Goal: Task Accomplishment & Management: Use online tool/utility

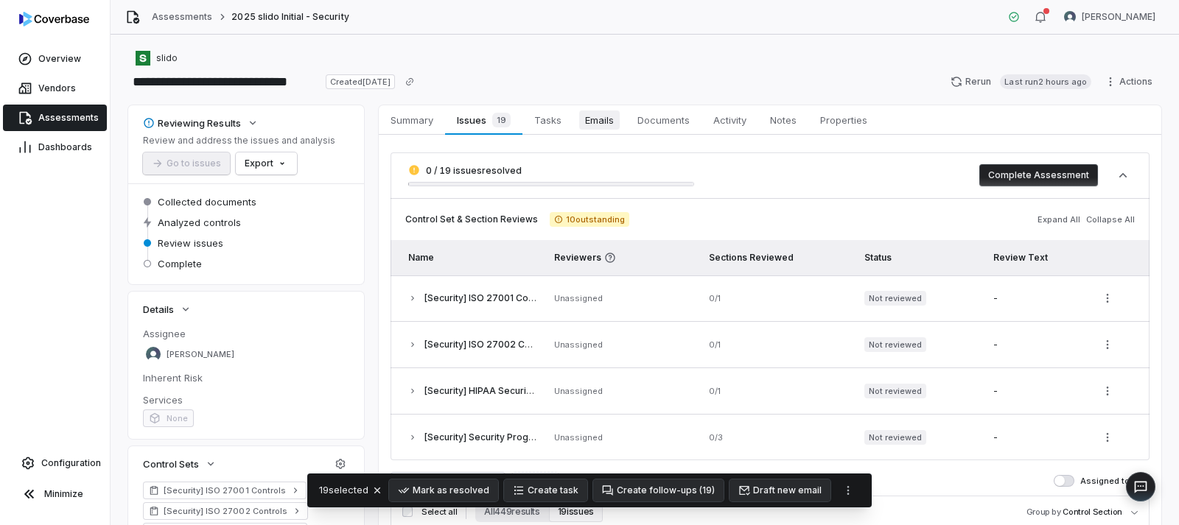
click at [598, 114] on span "Emails" at bounding box center [599, 119] width 41 height 19
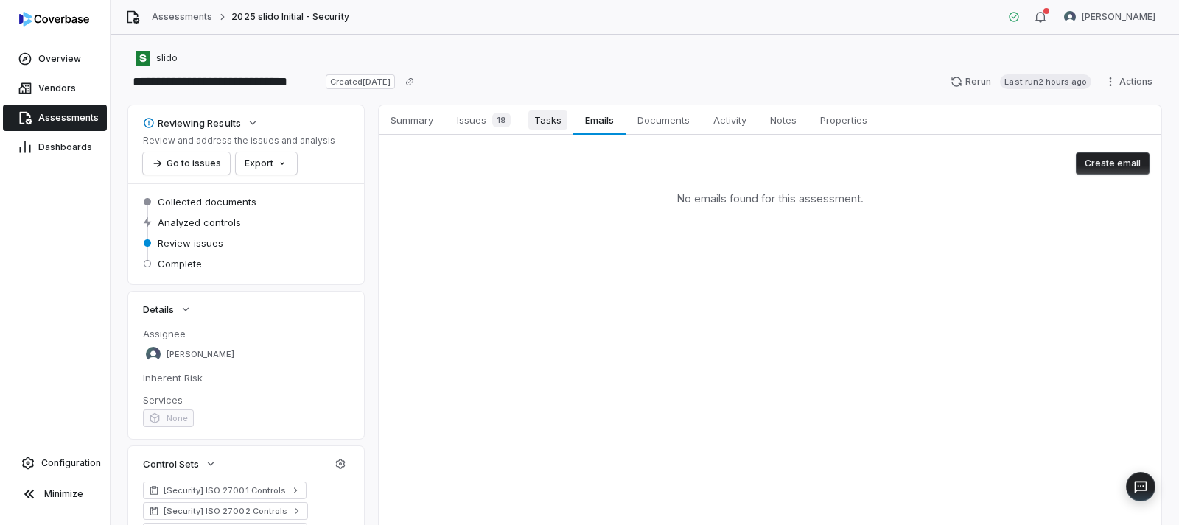
drag, startPoint x: 423, startPoint y: 120, endPoint x: 527, endPoint y: 124, distance: 104.7
click at [424, 121] on span "Summary" at bounding box center [411, 119] width 55 height 19
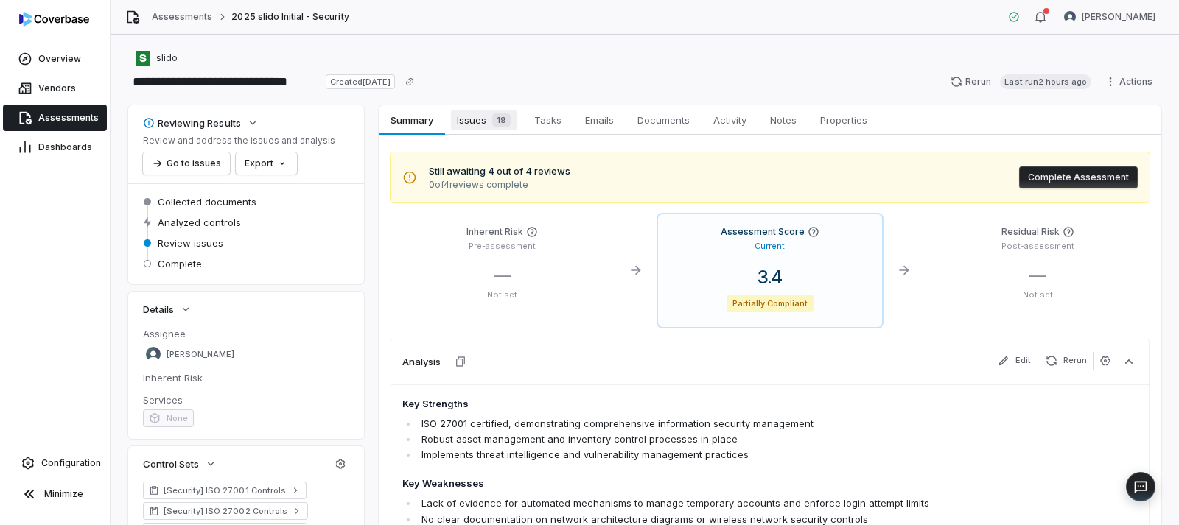
click at [481, 122] on span "Issues 19" at bounding box center [484, 120] width 66 height 21
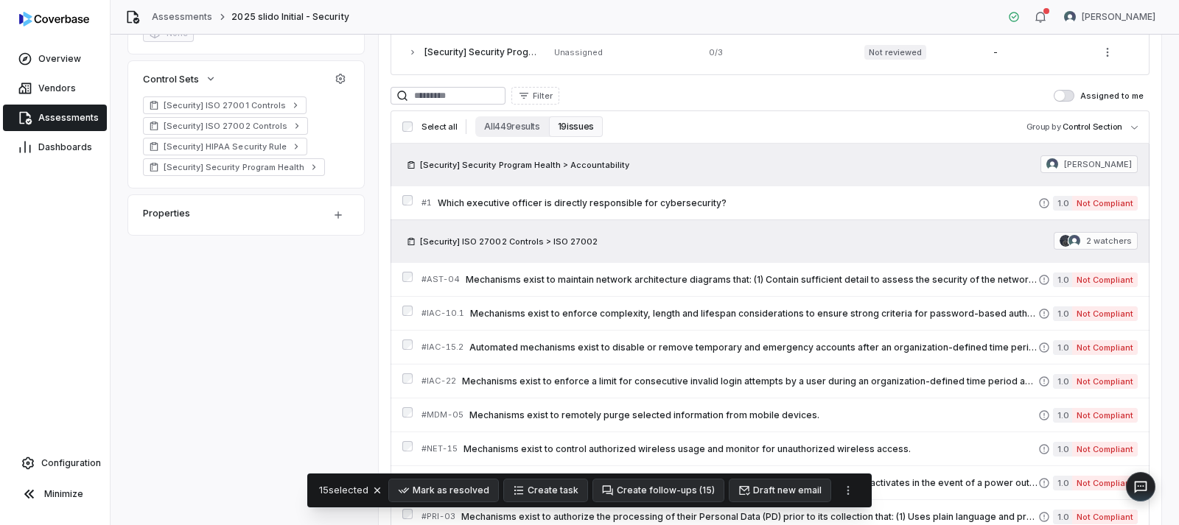
scroll to position [516, 0]
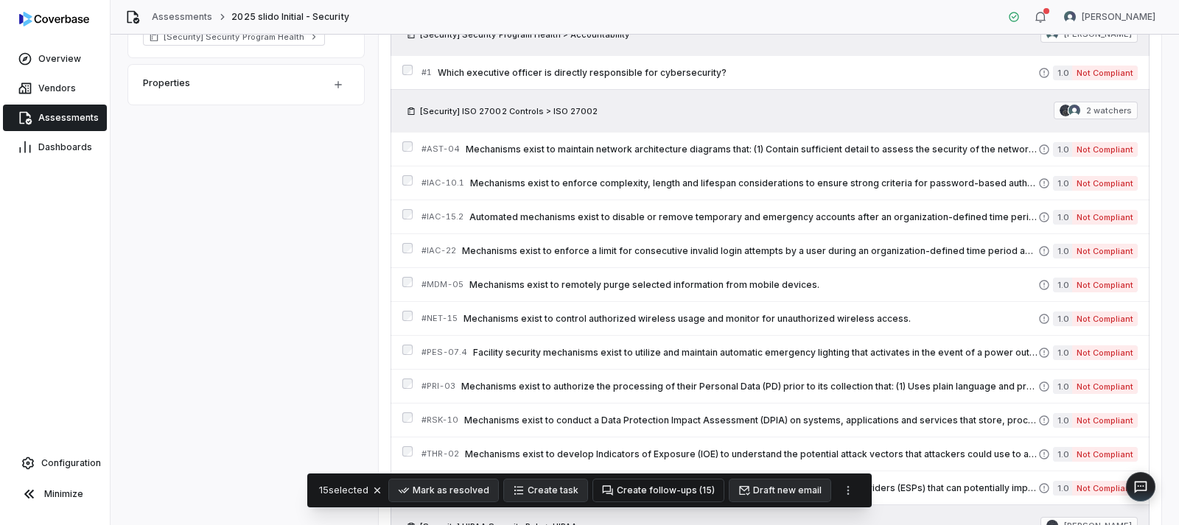
click at [677, 451] on button "Create follow-ups ( 15 )" at bounding box center [658, 491] width 130 height 22
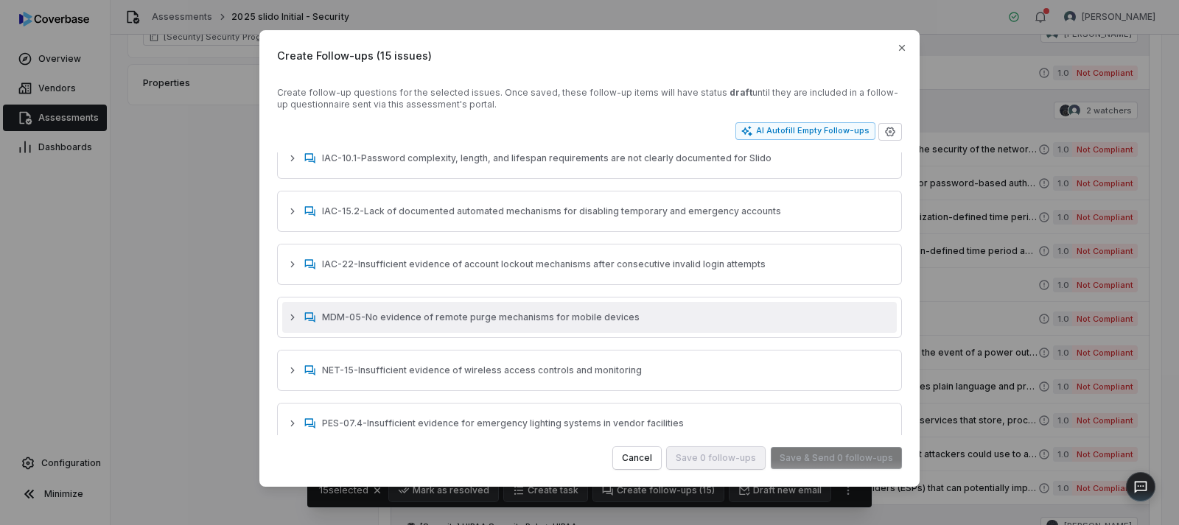
scroll to position [0, 0]
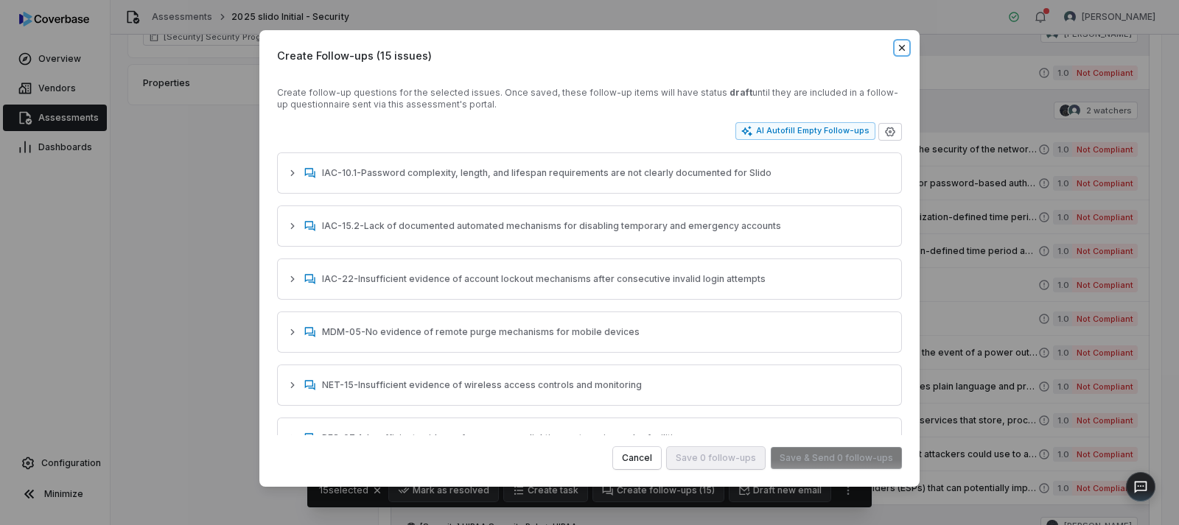
click at [901, 51] on icon "button" at bounding box center [902, 48] width 12 height 12
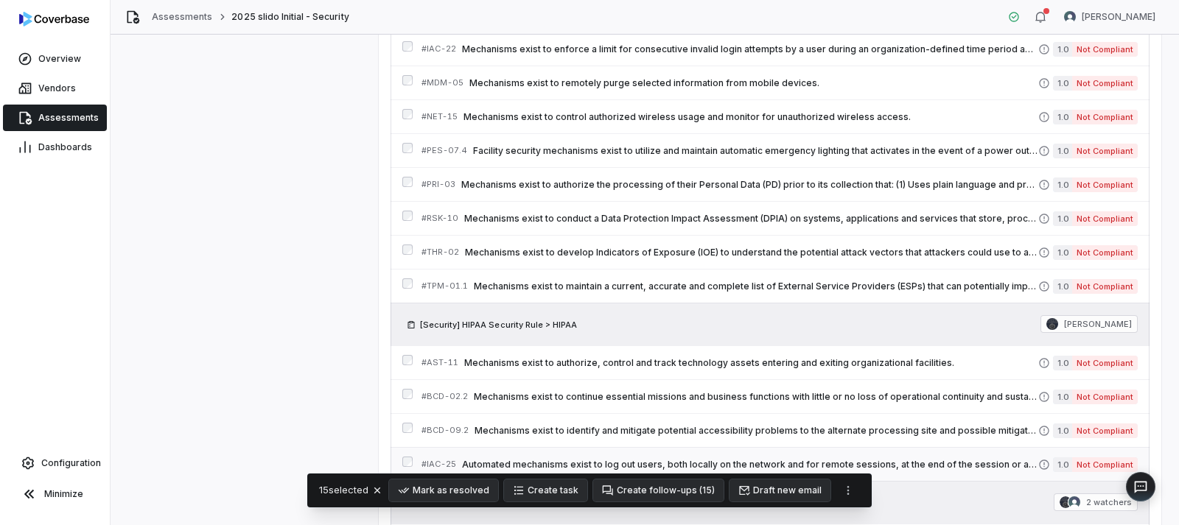
scroll to position [737, 0]
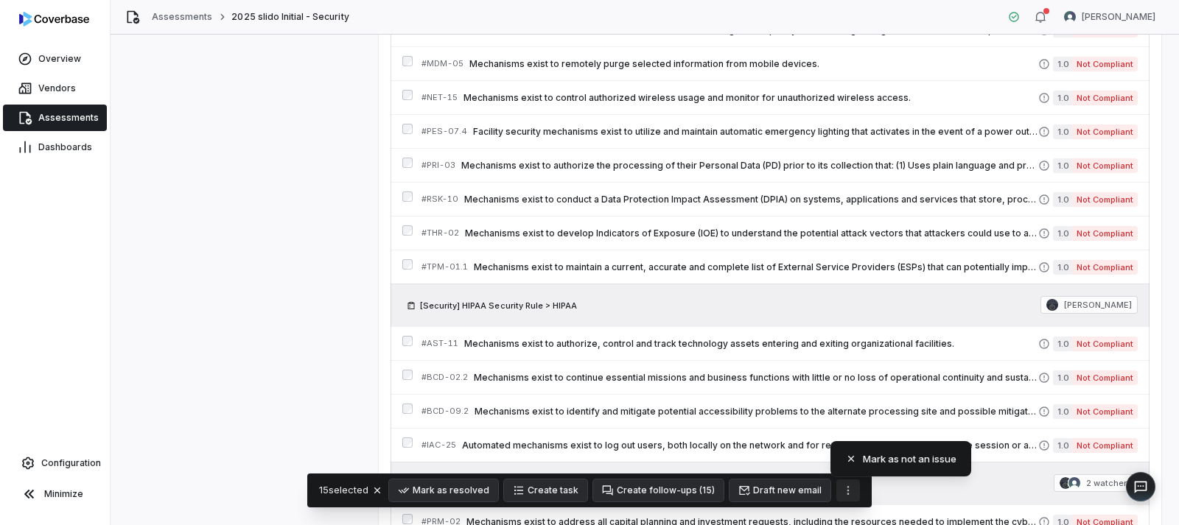
click at [847, 451] on icon "More actions" at bounding box center [848, 490] width 2 height 9
click at [796, 451] on button "Draft new email" at bounding box center [779, 491] width 101 height 22
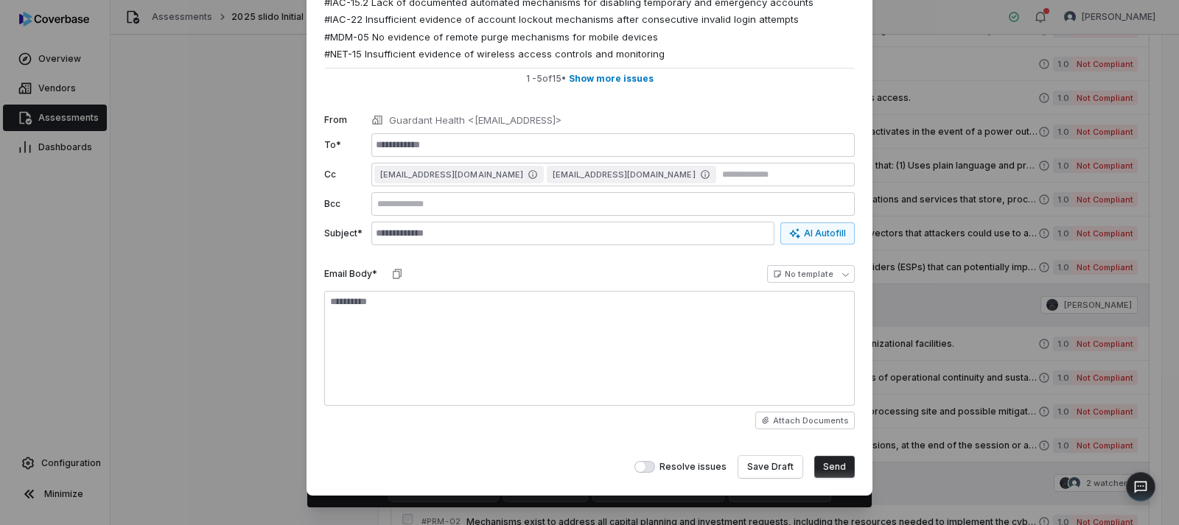
scroll to position [110, 0]
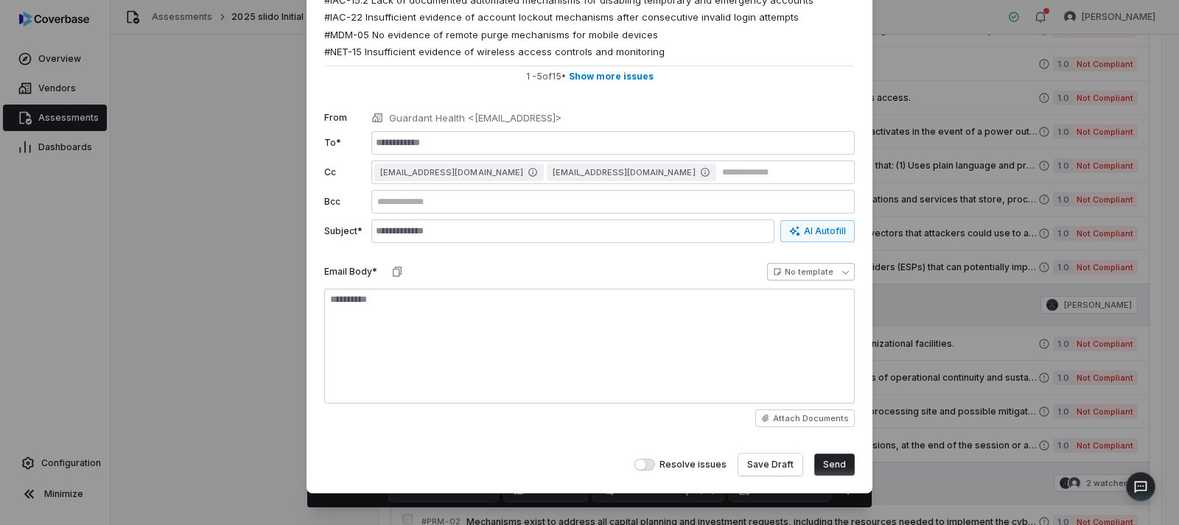
click at [842, 274] on body "**********" at bounding box center [589, 262] width 1179 height 525
click at [676, 375] on div "**********" at bounding box center [589, 208] width 1179 height 636
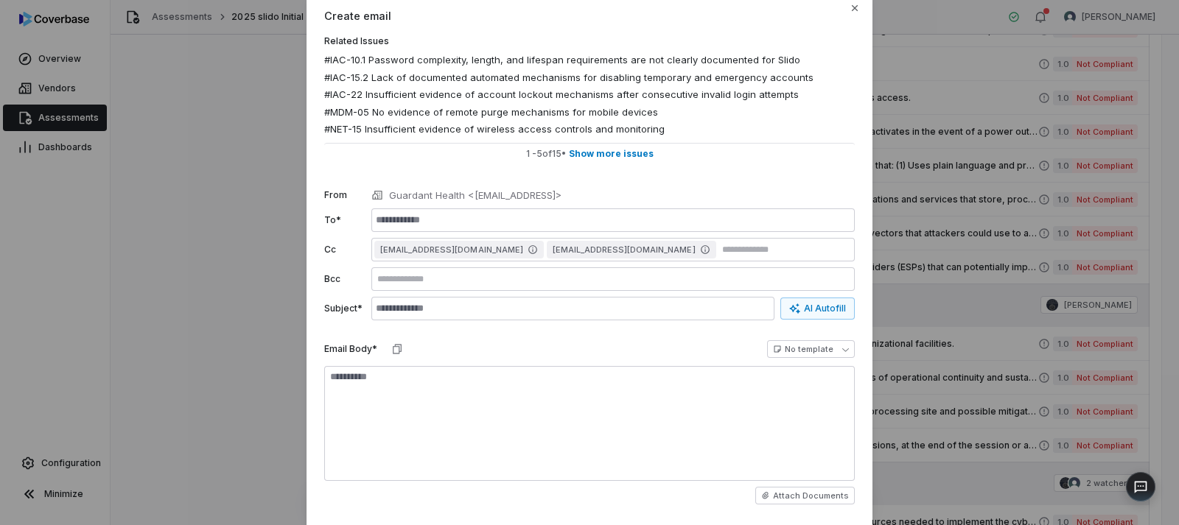
scroll to position [0, 0]
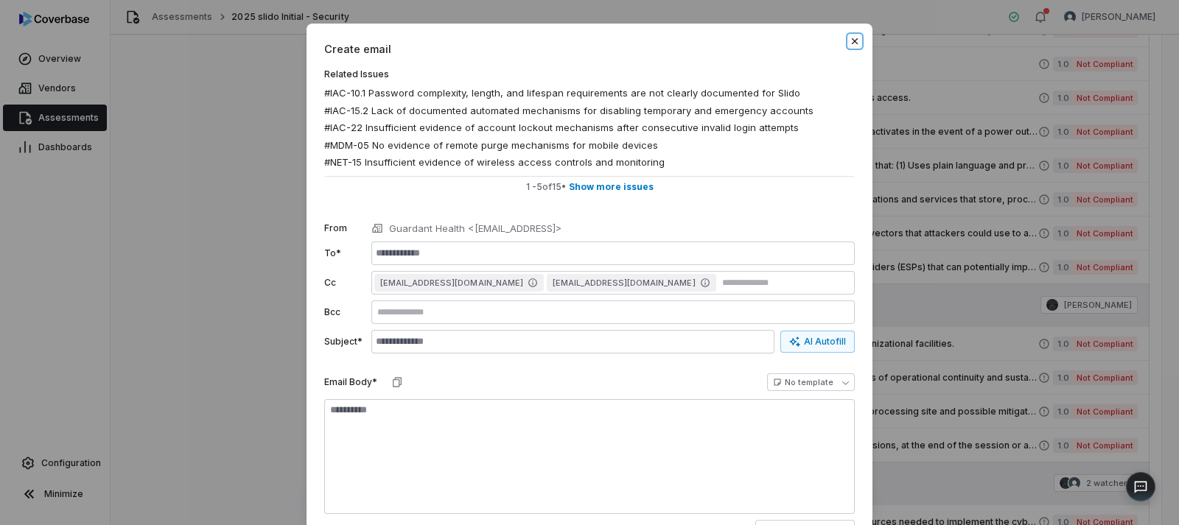
click at [854, 41] on icon "button" at bounding box center [855, 41] width 12 height 12
type textarea "*"
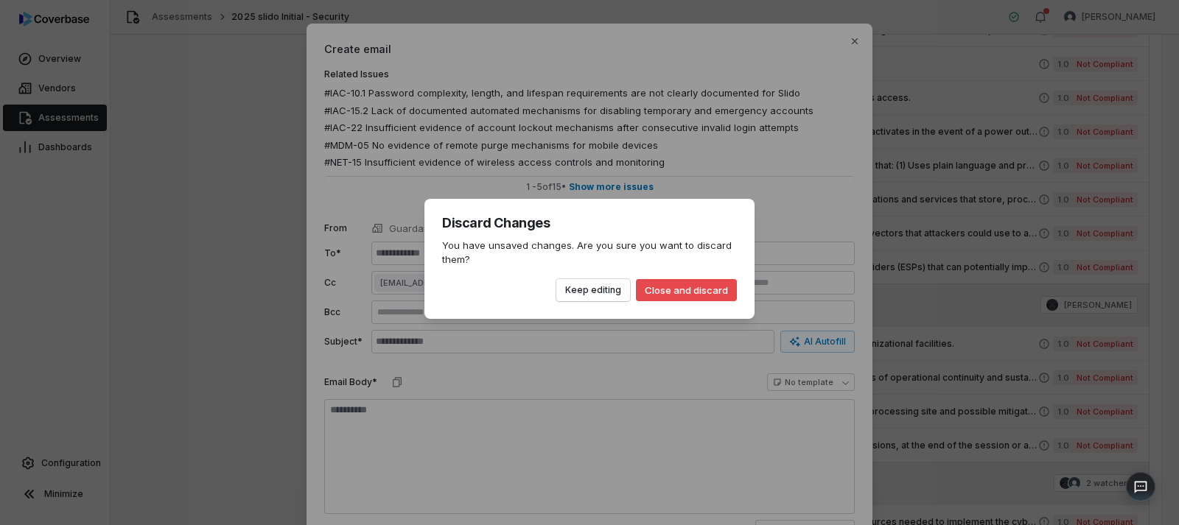
click at [650, 288] on button "Close and discard" at bounding box center [686, 290] width 101 height 22
